Goal: Task Accomplishment & Management: Manage account settings

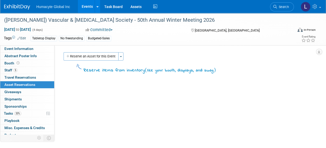
scroll to position [24, 0]
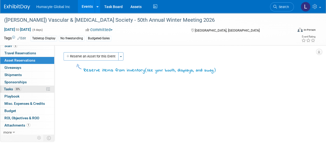
click at [9, 87] on span "Tasks 33%" at bounding box center [12, 89] width 17 height 4
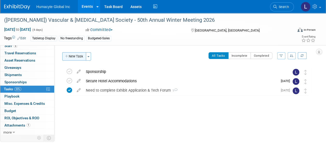
click at [73, 57] on button "New Task" at bounding box center [74, 56] width 24 height 8
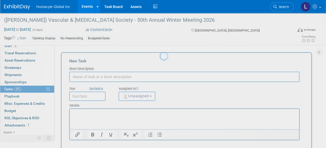
scroll to position [0, 0]
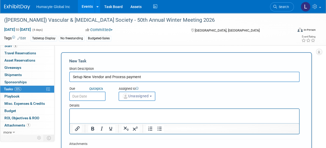
type input "Setup New Vendor and Process payment"
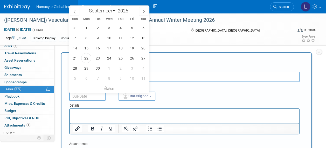
click at [84, 96] on input "text" at bounding box center [87, 96] width 36 height 9
click at [86, 58] on span "22" at bounding box center [86, 58] width 10 height 10
type input "Sep 22, 2025"
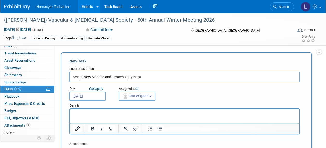
click at [134, 95] on span "Unassigned" at bounding box center [135, 96] width 26 height 4
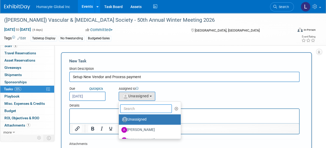
click at [135, 112] on input "text" at bounding box center [146, 109] width 52 height 9
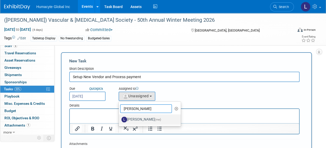
type input "linda"
click at [142, 118] on label "Linda Hamilton (me)" at bounding box center [148, 120] width 54 height 8
click at [120, 118] on input "Linda Hamilton (me)" at bounding box center [117, 118] width 3 height 3
select select "37db9ad9-d629-4432-a702-64294516bf75"
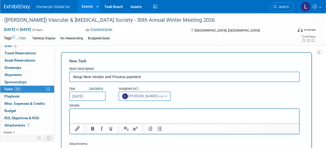
drag, startPoint x: 103, startPoint y: 78, endPoint x: 176, endPoint y: 82, distance: 73.3
click at [176, 82] on form "New Task Short Description Setup New Vendor and Process payment Due Quick pick …" at bounding box center [186, 127] width 234 height 138
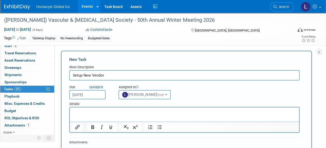
scroll to position [78, 0]
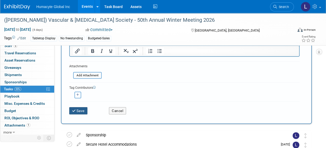
type input "Setup New Vendor"
click at [86, 109] on button "Save" at bounding box center [78, 110] width 18 height 7
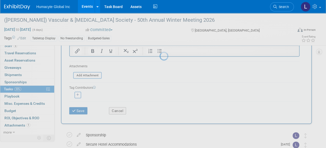
scroll to position [22, 0]
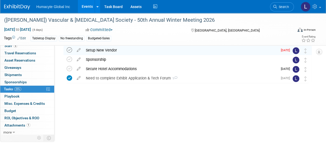
click at [68, 48] on icon at bounding box center [69, 49] width 5 height 5
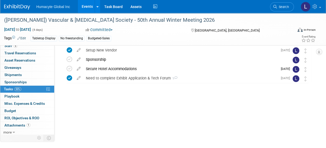
click at [105, 100] on div "(VESS) Vascular & Endovascular Surgery Society - 50th Annual Winter Meeting 202…" at bounding box center [186, 75] width 251 height 58
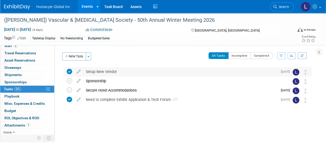
scroll to position [0, 0]
click at [76, 59] on button "New Task" at bounding box center [74, 56] width 24 height 8
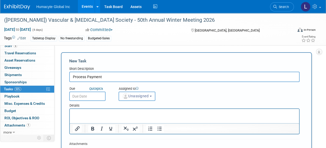
type input "Process Payment"
click at [115, 113] on p "Rich Text Area. Press ALT-0 for help." at bounding box center [184, 113] width 223 height 5
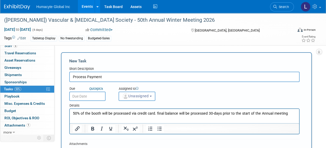
click at [291, 112] on p "50% of the booth will be processed via credit card. final balance will be proce…" at bounding box center [184, 113] width 223 height 5
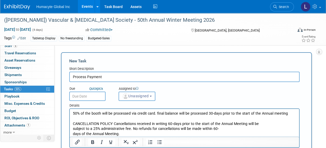
click at [112, 125] on p "CANCELLATION POLICY Cancellations received in writing 60‐days prior to the star…" at bounding box center [184, 129] width 223 height 15
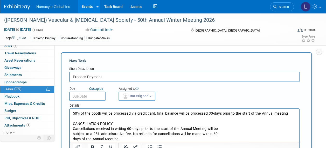
click at [88, 98] on input "text" at bounding box center [87, 96] width 36 height 9
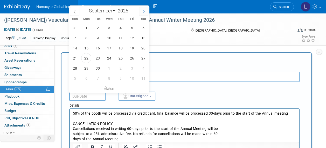
click at [145, 11] on icon at bounding box center [144, 12] width 4 height 4
select select "11"
click at [145, 11] on icon at bounding box center [144, 12] width 4 height 4
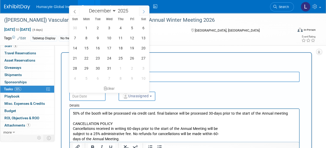
type input "2026"
select select "0"
click at [75, 12] on icon at bounding box center [75, 11] width 2 height 3
type input "2025"
select select "11"
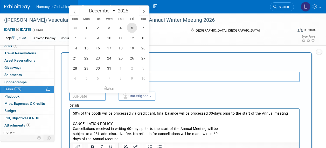
click at [135, 27] on span "5" at bounding box center [132, 28] width 10 height 10
type input "Dec 5, 2025"
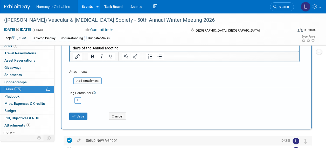
scroll to position [130, 0]
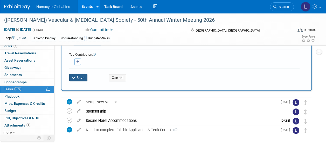
click at [78, 78] on button "Save" at bounding box center [78, 77] width 18 height 7
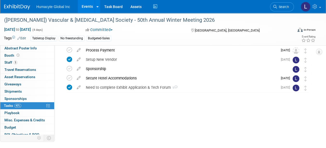
scroll to position [0, 0]
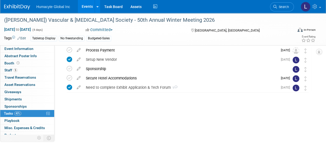
click at [129, 117] on div "Initiator: Vinny Department: Discovery & Pipeline Commercial Managed Care Sales" at bounding box center [184, 81] width 261 height 114
click at [90, 5] on link "Events" at bounding box center [87, 6] width 19 height 13
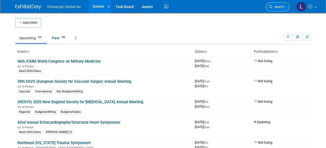
click at [272, 6] on icon at bounding box center [271, 7] width 4 height 4
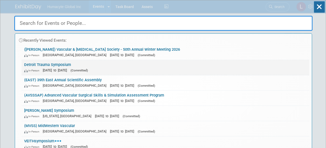
click at [52, 64] on link "Detroit Trauma Symposium In-Person Nov 6, 2025 to Nov 7, 2025 (Committed)" at bounding box center [166, 67] width 288 height 15
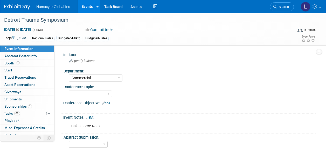
select select "Commercial"
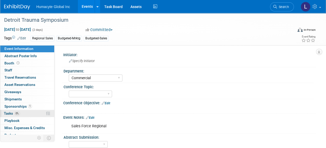
click at [10, 113] on span "Tasks 0%" at bounding box center [12, 114] width 16 height 4
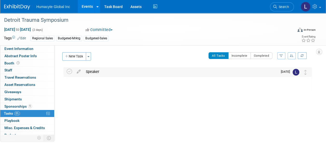
click at [89, 71] on div "Speaker" at bounding box center [180, 71] width 194 height 9
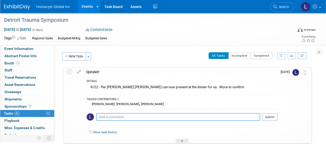
click at [99, 114] on textarea at bounding box center [178, 117] width 164 height 8
click at [102, 119] on textarea at bounding box center [178, 117] width 164 height 8
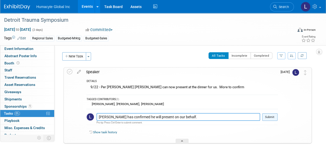
type textarea "Dr. Moore has confirmed he will present on our behalf."
click at [269, 116] on button "Submit" at bounding box center [269, 118] width 15 height 8
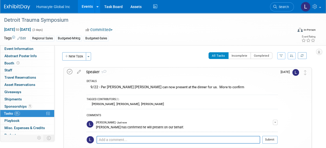
click at [69, 71] on icon at bounding box center [69, 71] width 5 height 5
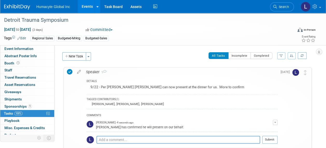
click at [6, 106] on span "Sponsorships 1" at bounding box center [17, 107] width 27 height 4
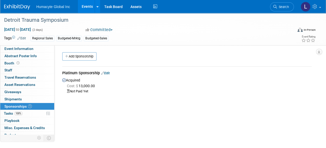
click at [108, 73] on link "Edit" at bounding box center [105, 73] width 9 height 4
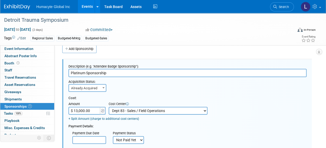
click at [82, 82] on div "Acquisition Status:" at bounding box center [84, 80] width 33 height 7
click at [82, 86] on span "Already Acquired" at bounding box center [87, 88] width 37 height 7
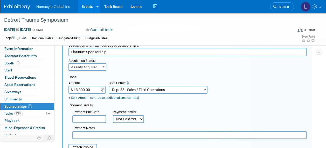
scroll to position [59, 0]
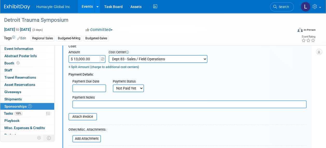
click at [127, 88] on select "Not Paid Yet Partially Paid Paid in Full" at bounding box center [128, 89] width 31 height 8
select select "1"
click at [113, 85] on select "Not Paid Yet Partially Paid Paid in Full" at bounding box center [128, 89] width 31 height 8
click at [206, 75] on div "Payment Details:" at bounding box center [187, 73] width 238 height 8
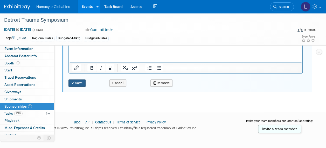
click at [76, 84] on button "Save" at bounding box center [76, 83] width 17 height 7
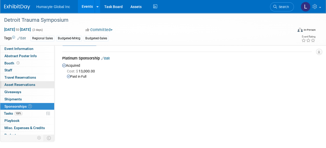
scroll to position [0, 0]
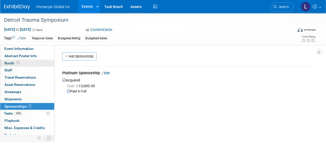
click at [10, 64] on span "Booth" at bounding box center [12, 63] width 16 height 4
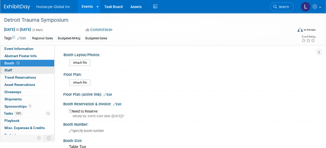
click at [10, 69] on span "Staff 0" at bounding box center [8, 70] width 8 height 4
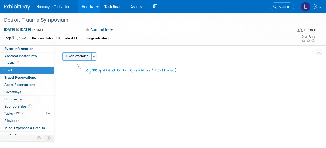
click at [76, 56] on button "Add Attendee" at bounding box center [76, 56] width 29 height 8
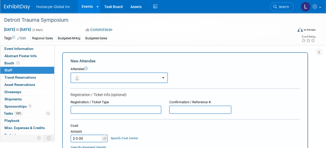
click at [92, 75] on button "button" at bounding box center [119, 78] width 97 height 11
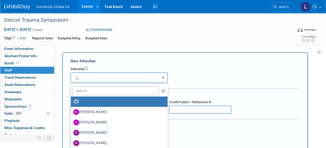
click at [88, 79] on button "button" at bounding box center [119, 78] width 97 height 11
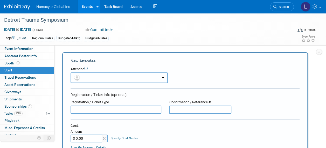
click at [88, 80] on button "button" at bounding box center [119, 78] width 97 height 11
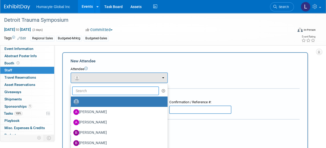
click at [88, 91] on input "text" at bounding box center [115, 91] width 87 height 9
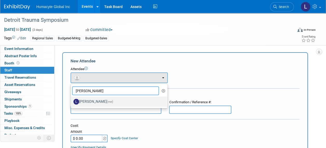
type input "Linda"
click at [93, 100] on label "Linda Hamilton (me)" at bounding box center [117, 102] width 89 height 8
click at [72, 100] on input "Linda Hamilton (me)" at bounding box center [69, 101] width 3 height 3
select select "37db9ad9-d629-4432-a702-64294516bf75"
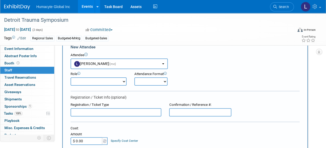
scroll to position [26, 0]
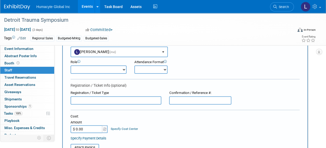
click at [95, 67] on select "Booth Staff Demonstrator Host Planner Presenter Sales Representative Set-up/Dis…" at bounding box center [99, 70] width 56 height 8
select select "3"
click at [71, 66] on select "Booth Staff Demonstrator Host Planner Presenter Sales Representative Set-up/Dis…" at bounding box center [99, 70] width 56 height 8
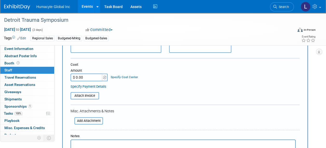
click at [123, 75] on div "Specify Cost Center" at bounding box center [124, 75] width 27 height 10
click at [123, 76] on link "Specify Cost Center" at bounding box center [124, 77] width 27 height 4
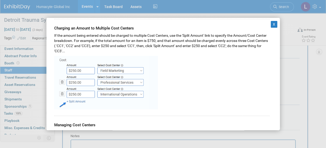
scroll to position [193, 0]
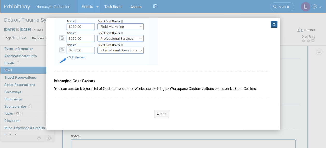
click at [271, 23] on button "X" at bounding box center [274, 24] width 7 height 7
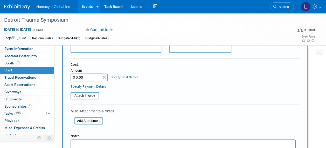
click at [116, 78] on link "Specify Cost Center" at bounding box center [124, 77] width 27 height 4
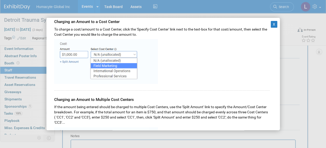
scroll to position [182, 0]
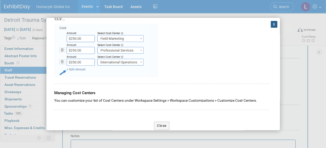
click at [271, 25] on button "X" at bounding box center [274, 24] width 7 height 7
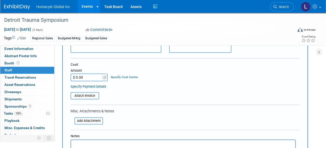
click at [276, 51] on div "Registration / Ticket Type Confirmation / Reference #:" at bounding box center [185, 46] width 237 height 14
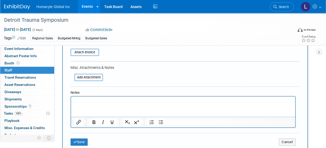
scroll to position [130, 0]
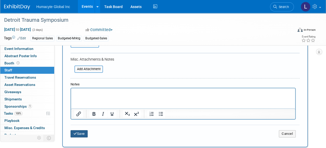
click at [87, 130] on button "Save" at bounding box center [79, 133] width 17 height 7
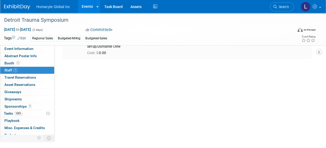
scroll to position [0, 0]
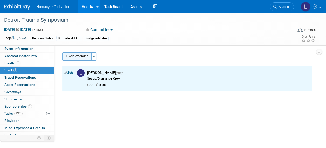
click at [75, 56] on button "Add Attendee" at bounding box center [76, 56] width 29 height 8
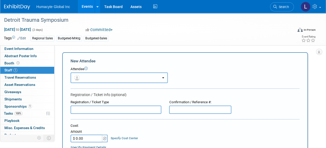
click at [81, 82] on button "button" at bounding box center [119, 78] width 97 height 11
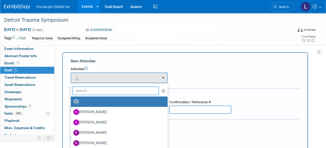
click at [84, 92] on input "text" at bounding box center [115, 91] width 87 height 9
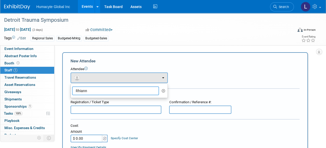
type input "Rhian"
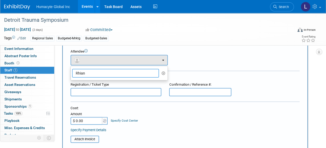
scroll to position [26, 0]
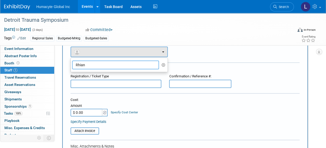
click at [115, 61] on input "Rhian" at bounding box center [115, 65] width 87 height 9
click at [98, 63] on input "Rhian" at bounding box center [115, 65] width 87 height 9
drag, startPoint x: 96, startPoint y: 64, endPoint x: 22, endPoint y: 62, distance: 74.4
click at [22, 62] on div "Event Information Event Info Abstract Poster Info Abstract Poster Info Booth Bo…" at bounding box center [163, 125] width 326 height 277
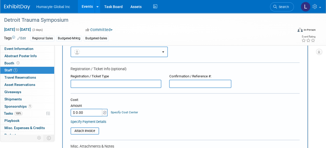
click at [99, 53] on button "button" at bounding box center [119, 52] width 97 height 11
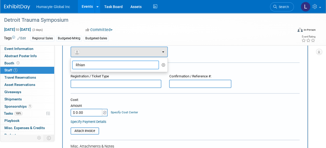
click at [99, 68] on input "Rhian" at bounding box center [115, 65] width 87 height 9
drag, startPoint x: 91, startPoint y: 67, endPoint x: 10, endPoint y: 65, distance: 80.9
click at [11, 65] on div "Event Information Event Info Abstract Poster Info Abstract Poster Info Booth Bo…" at bounding box center [163, 125] width 326 height 277
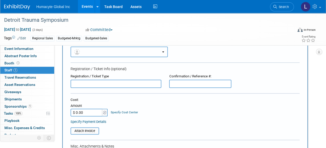
click at [161, 53] on button "button" at bounding box center [119, 52] width 97 height 11
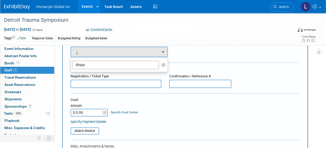
click at [162, 65] on icon "button" at bounding box center [164, 65] width 4 height 4
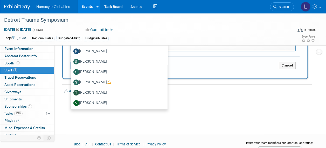
scroll to position [204, 0]
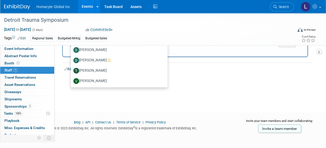
click at [190, 120] on div "Blog | API | Contact Us | Terms of Service | Privacy Policy Copyright © 2025 Ex…" at bounding box center [120, 127] width 240 height 14
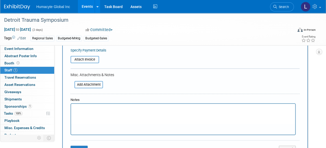
scroll to position [48, 0]
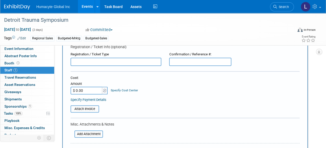
click at [74, 66] on form "New Attendee Attendee <img src="https://www.exhibitday.com/Images/Unassigned-Us…" at bounding box center [185, 108] width 229 height 196
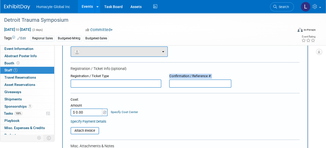
scroll to position [0, 0]
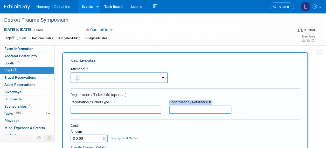
click at [101, 79] on button "button" at bounding box center [119, 78] width 97 height 11
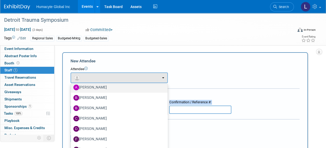
click at [97, 87] on label "[PERSON_NAME]" at bounding box center [117, 88] width 89 height 8
click at [72, 87] on input "[PERSON_NAME]" at bounding box center [69, 86] width 3 height 3
select select "32496a97-0b70-4248-9380-580a718ec7dd"
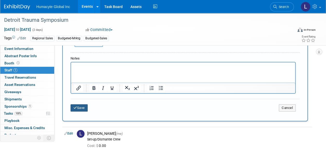
click at [85, 108] on button "Save" at bounding box center [79, 108] width 17 height 7
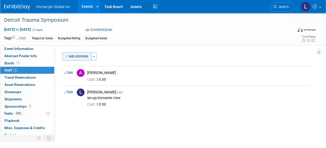
click at [75, 54] on button "Add Attendee" at bounding box center [76, 56] width 29 height 8
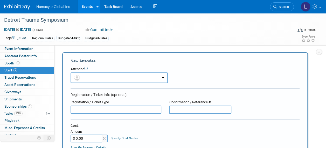
scroll to position [78, 0]
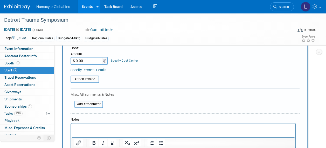
click at [78, 131] on html at bounding box center [183, 127] width 224 height 7
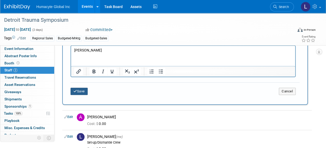
click at [71, 92] on button "Save" at bounding box center [79, 91] width 17 height 7
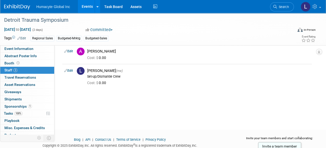
scroll to position [0, 0]
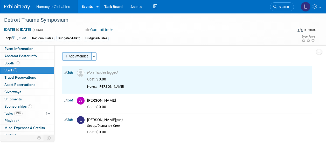
click at [81, 57] on button "Add Attendee" at bounding box center [76, 56] width 29 height 8
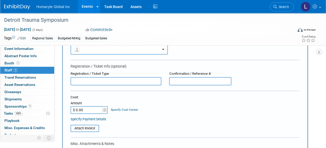
scroll to position [104, 0]
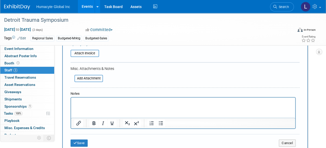
click at [84, 103] on p "Rich Text Area. Press ALT-0 for help." at bounding box center [183, 102] width 218 height 5
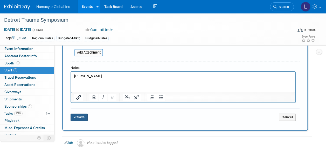
click at [81, 119] on button "Save" at bounding box center [79, 117] width 17 height 7
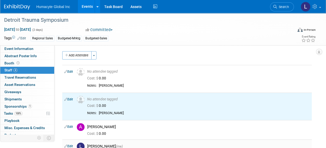
scroll to position [0, 0]
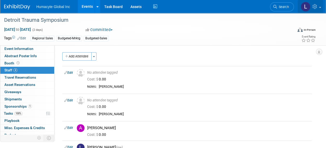
click at [313, 8] on icon at bounding box center [315, 6] width 6 height 5
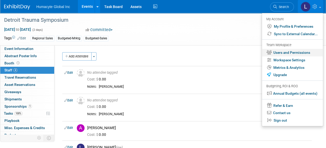
click at [283, 51] on link "Users and Permissions" at bounding box center [292, 53] width 61 height 8
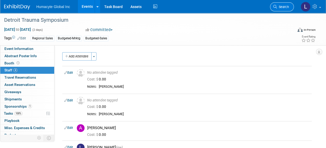
click at [280, 2] on link "Search" at bounding box center [282, 6] width 24 height 9
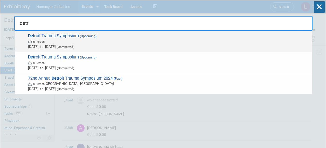
type input "detr"
click at [51, 38] on span "Detr oit Trauma Symposium (Upcoming) In-Person Nov 6, 2025 to Nov 7, 2025 (Comm…" at bounding box center [167, 41] width 283 height 16
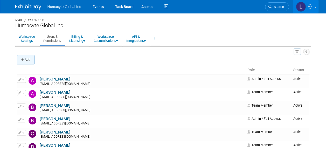
click at [24, 58] on icon "button" at bounding box center [23, 59] width 4 height 3
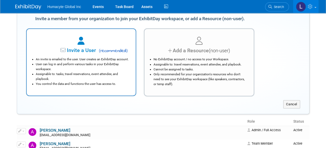
scroll to position [52, 0]
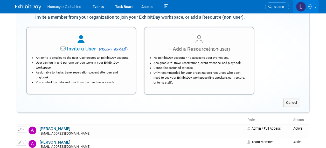
click at [100, 86] on div "Invite a User ( recommended ) An invite is emailed to the user. User creates an…" at bounding box center [81, 61] width 110 height 68
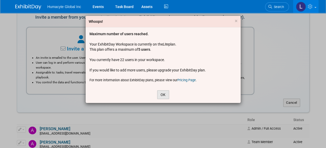
click at [164, 93] on button "OK" at bounding box center [163, 95] width 12 height 9
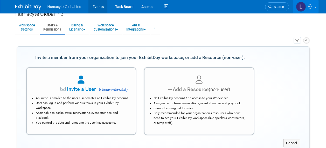
scroll to position [0, 0]
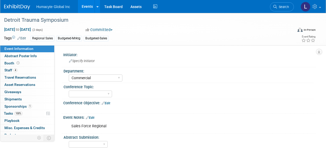
select select "Commercial"
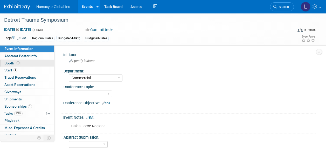
click at [9, 61] on span "Booth" at bounding box center [12, 63] width 16 height 4
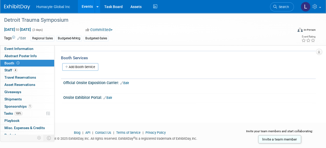
scroll to position [127, 0]
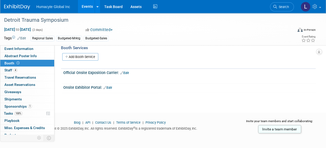
click at [87, 6] on link "Events" at bounding box center [87, 6] width 19 height 13
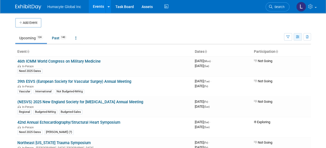
click at [300, 37] on button "button" at bounding box center [298, 37] width 8 height 8
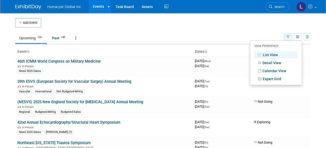
click at [285, 35] on button "button" at bounding box center [288, 37] width 8 height 8
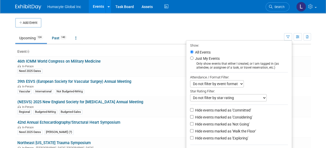
click at [237, 118] on label "Hide events marked as 'Considering'" at bounding box center [223, 117] width 58 height 5
click at [193, 118] on input "Hide events marked as 'Considering'" at bounding box center [191, 116] width 3 height 3
checkbox input "true"
click at [236, 123] on label "Hide events marked as 'Not Going'" at bounding box center [221, 124] width 55 height 5
click at [193, 123] on input "Hide events marked as 'Not Going'" at bounding box center [191, 123] width 3 height 3
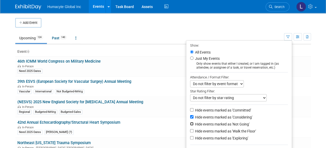
checkbox input "true"
click at [232, 131] on label "Hide events marked as 'Walk the Floor'" at bounding box center [225, 131] width 62 height 5
click at [193, 131] on input "Hide events marked as 'Walk the Floor'" at bounding box center [191, 130] width 3 height 3
checkbox input "true"
click at [232, 139] on label "Hide events marked as 'Exploring'" at bounding box center [221, 138] width 54 height 5
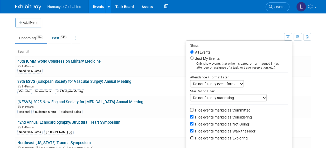
click at [193, 139] on input "Hide events marked as 'Exploring'" at bounding box center [191, 137] width 3 height 3
checkbox input "true"
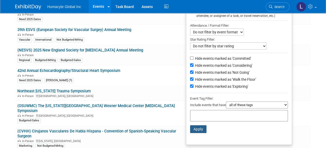
click at [202, 129] on button "Apply" at bounding box center [198, 130] width 17 height 8
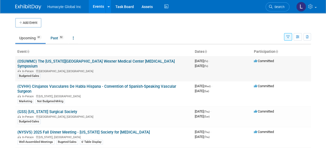
click at [131, 62] on link "(OSUWMC) The [US_STATE][GEOGRAPHIC_DATA] Wexner Medical Center [MEDICAL_DATA] S…" at bounding box center [95, 64] width 157 height 10
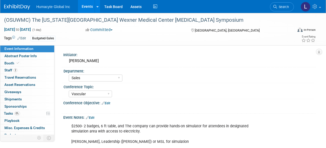
select select "Sales"
select select "Vascular"
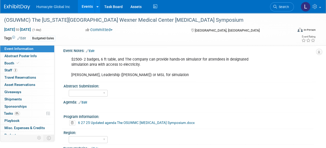
scroll to position [78, 0]
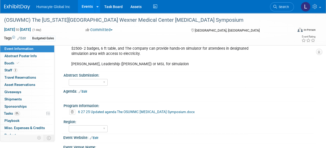
click at [136, 113] on link "6 27 25 Updated agenda The OSUWMC [MEDICAL_DATA] Symposium.docx" at bounding box center [136, 112] width 117 height 4
click at [85, 7] on link "Events" at bounding box center [87, 6] width 19 height 13
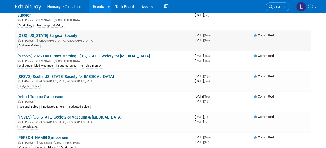
scroll to position [26, 0]
